Goal: Check status: Check status

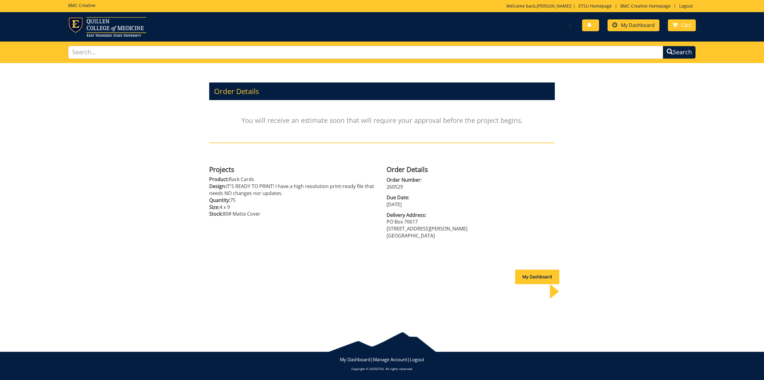
click at [633, 25] on span "My Dashboard" at bounding box center [638, 25] width 34 height 7
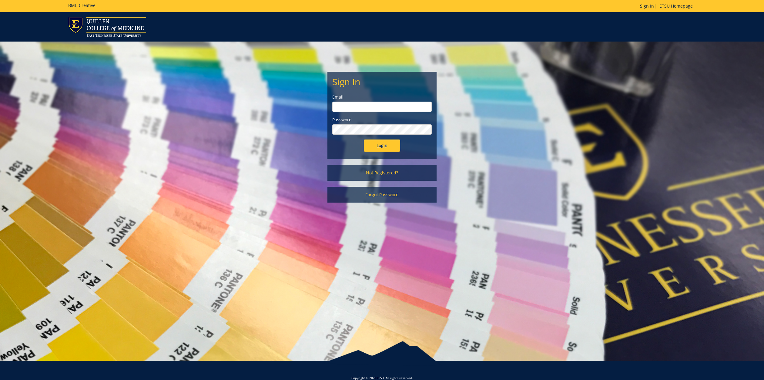
type input "Minkld@etsu.edu"
click at [382, 146] on input "Login" at bounding box center [382, 145] width 36 height 12
click at [380, 142] on input "Login" at bounding box center [382, 145] width 36 height 12
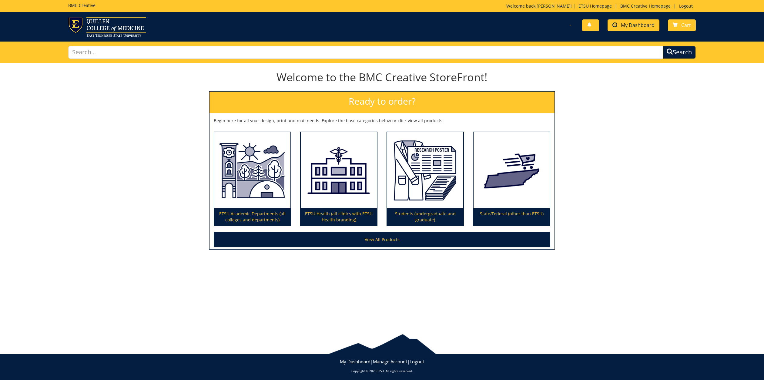
click at [631, 24] on span "My Dashboard" at bounding box center [638, 25] width 34 height 7
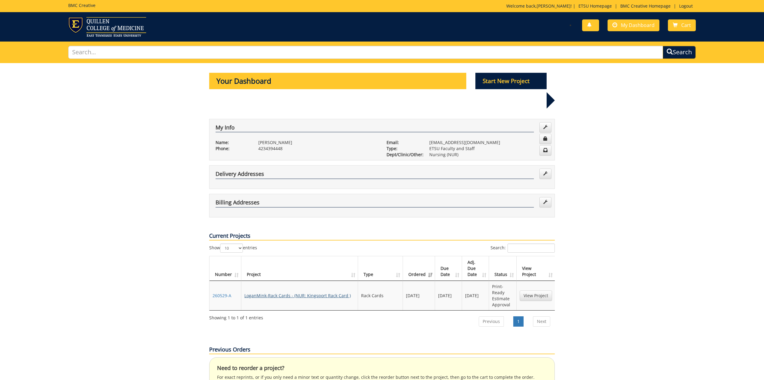
click at [282, 293] on link "LoganMink-Rack Cards - (NUR: Kingsport Rack Card )" at bounding box center [297, 296] width 106 height 6
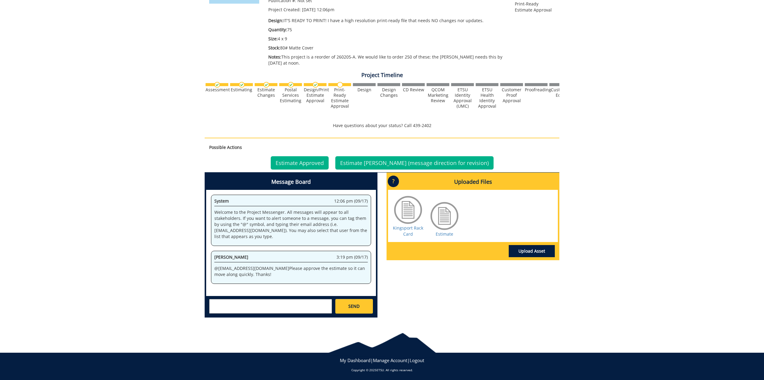
scroll to position [124, 0]
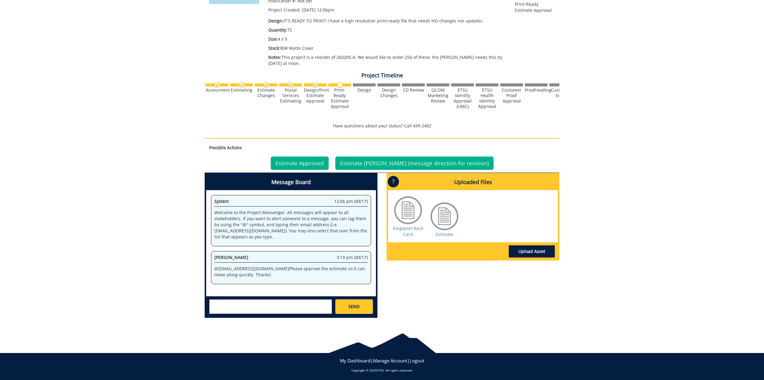
click at [445, 216] on div at bounding box center [444, 216] width 30 height 30
click at [442, 233] on link "Estimate" at bounding box center [445, 234] width 18 height 6
click at [438, 232] on link "Estimate" at bounding box center [445, 234] width 18 height 6
click at [302, 160] on link "Estimate Approved" at bounding box center [300, 162] width 58 height 13
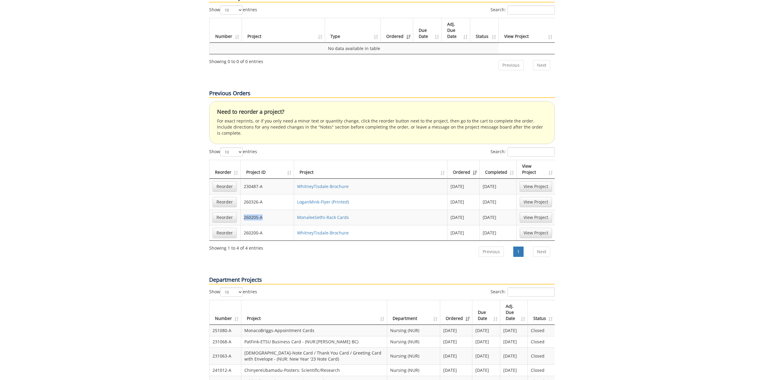
scroll to position [271, 0]
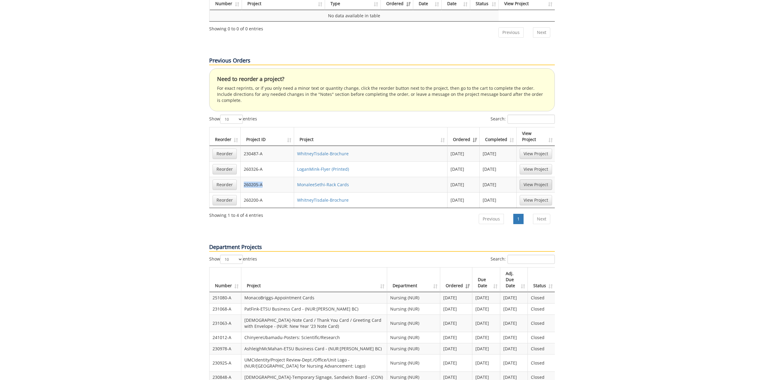
click at [544, 179] on link "View Project" at bounding box center [536, 184] width 32 height 10
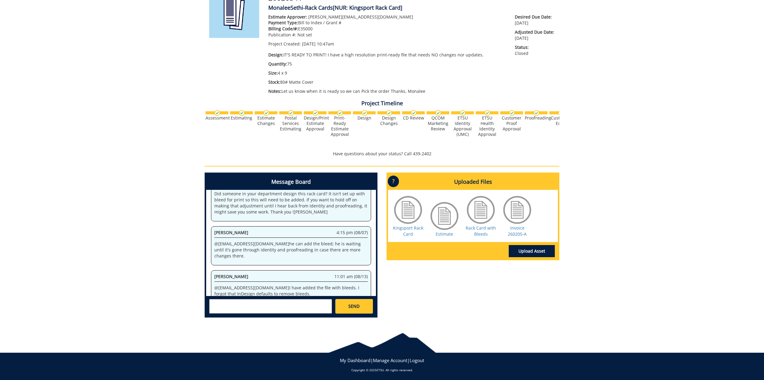
scroll to position [89, 0]
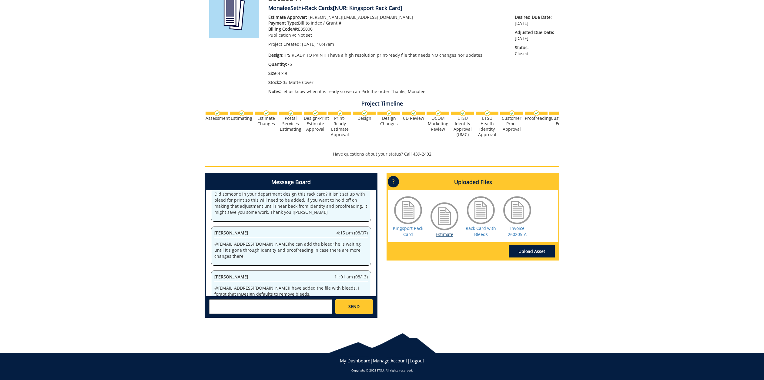
click at [448, 231] on link "Estimate" at bounding box center [445, 234] width 18 height 6
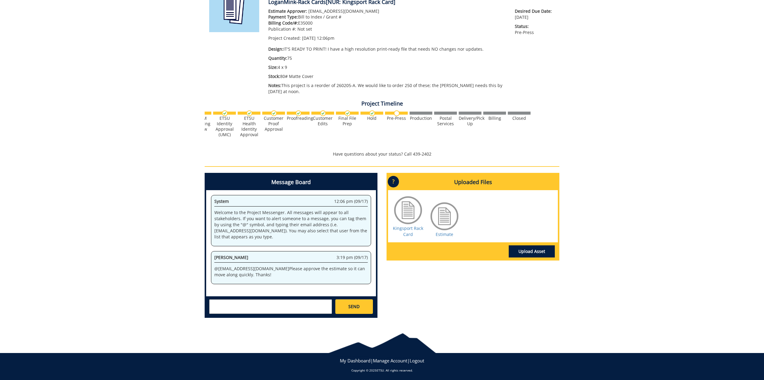
scroll to position [0, 238]
